Goal: Navigation & Orientation: Go to known website

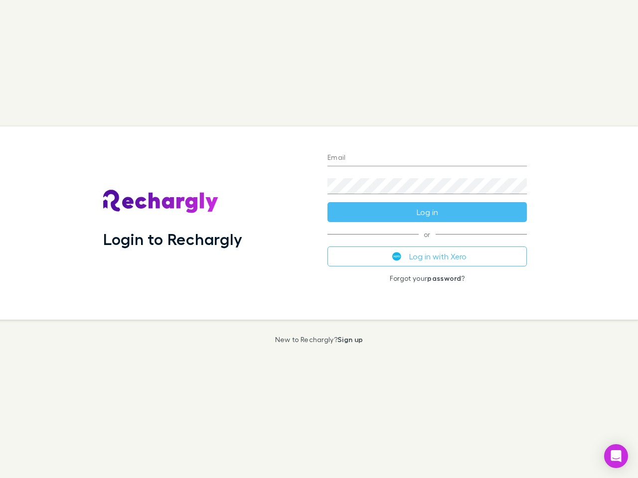
click at [319, 239] on div "Login to Rechargly" at bounding box center [207, 223] width 224 height 193
click at [427, 158] on input "Email" at bounding box center [426, 158] width 199 height 16
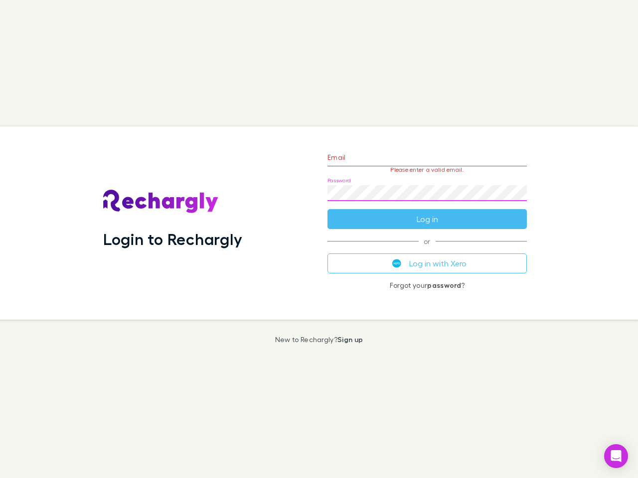
click at [427, 212] on form "Email Please enter a valid email. Password Log in" at bounding box center [426, 185] width 199 height 87
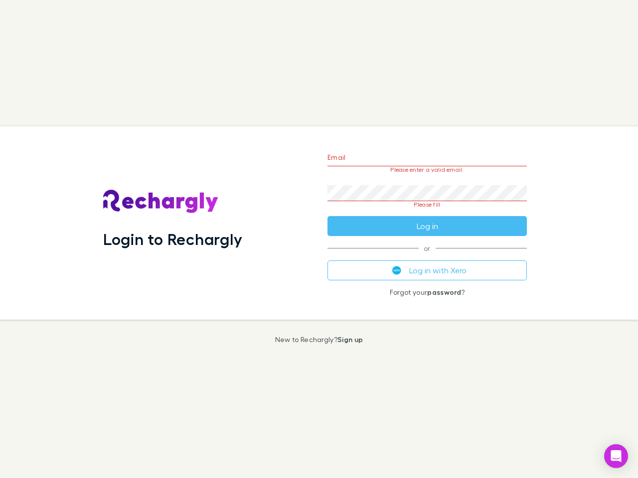
click at [427, 257] on div "Email Please enter a valid email. Password Please fill Log in or Log in with Xe…" at bounding box center [426, 223] width 215 height 193
click at [616, 456] on icon "Open Intercom Messenger" at bounding box center [616, 456] width 10 height 12
